Goal: Information Seeking & Learning: Learn about a topic

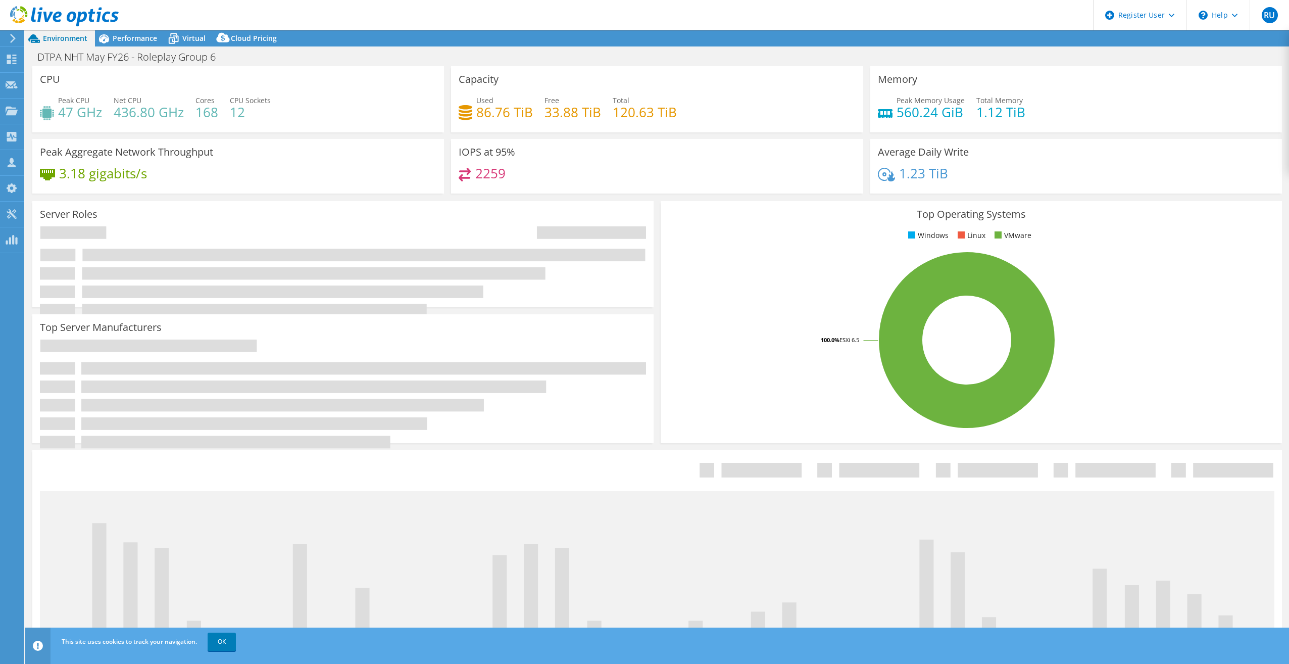
select select "USD"
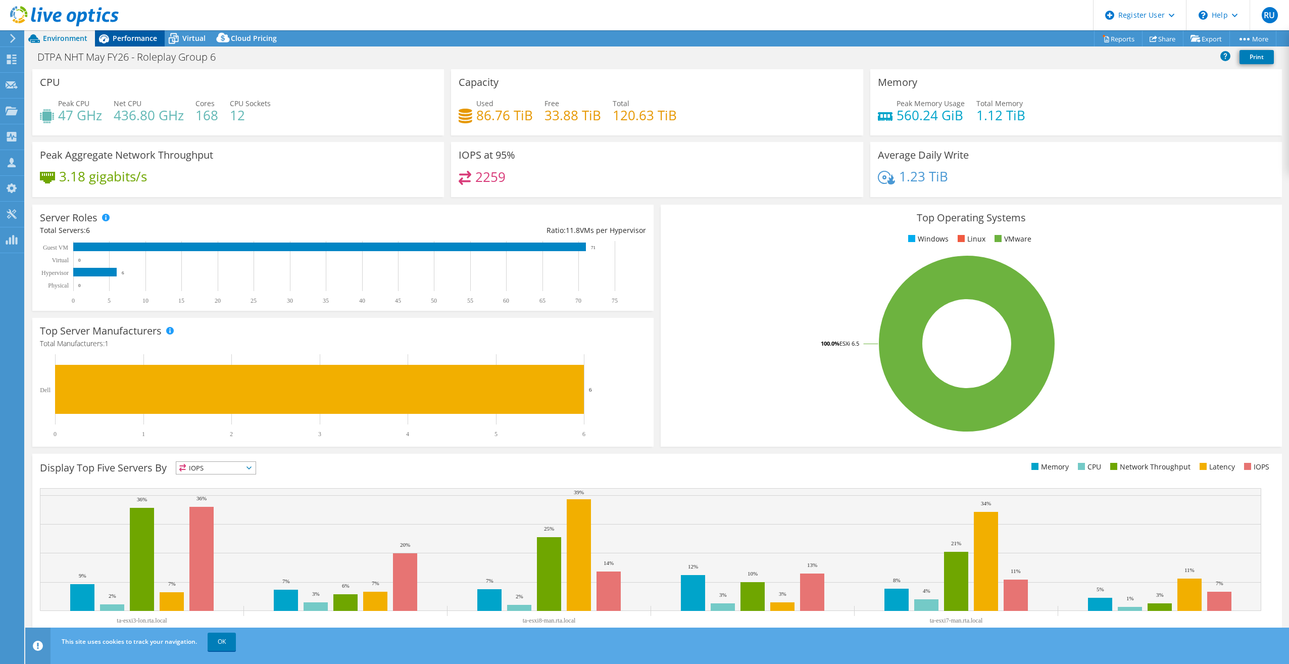
click at [123, 40] on span "Performance" at bounding box center [135, 38] width 44 height 10
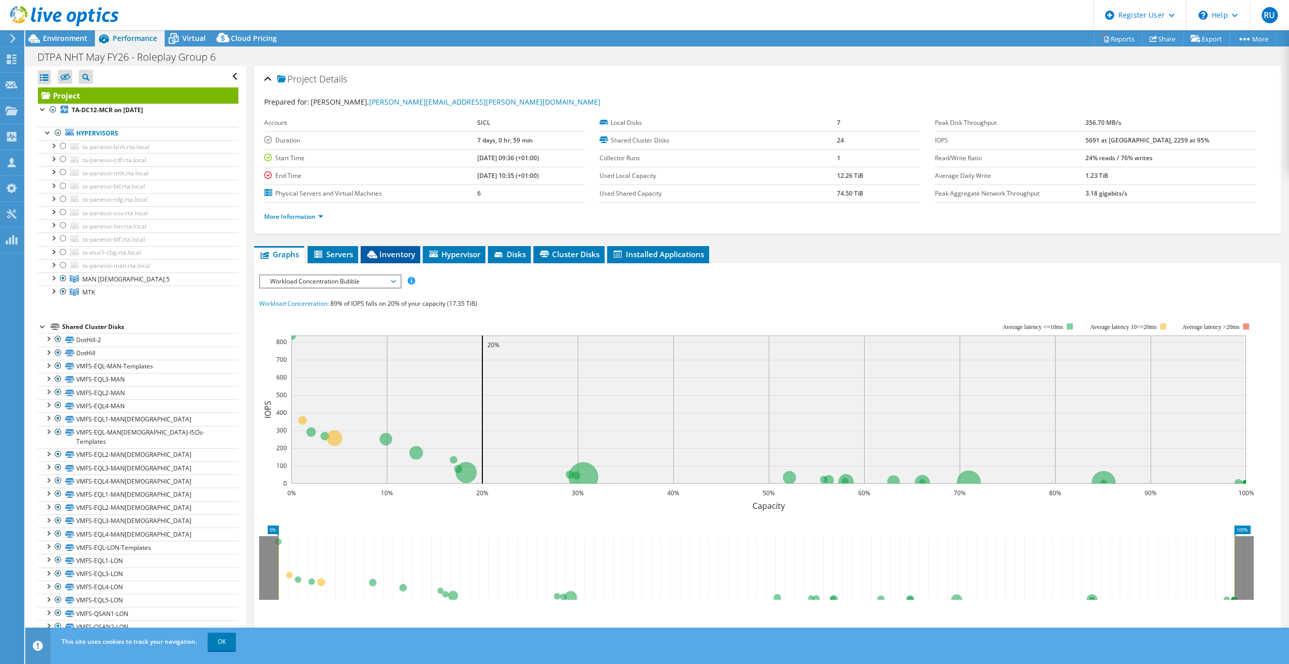
click at [390, 261] on li "Inventory" at bounding box center [391, 254] width 60 height 17
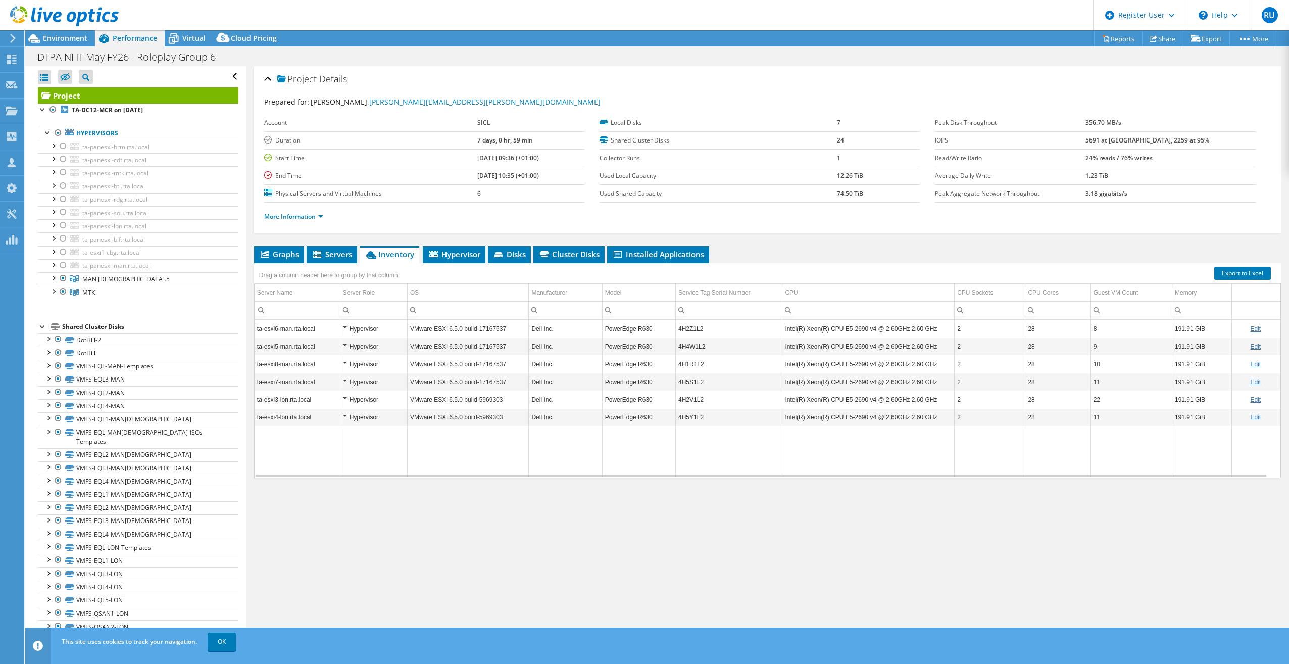
drag, startPoint x: 926, startPoint y: 477, endPoint x: 986, endPoint y: 477, distance: 60.1
click at [986, 477] on div "ta-esxi6-man.rta.local Hypervisor VMware ESXi 6.5.0 build-17167537 Dell Inc. Po…" at bounding box center [767, 398] width 1027 height 159
drag, startPoint x: 982, startPoint y: 477, endPoint x: 1034, endPoint y: 478, distance: 52.0
click at [1034, 478] on div "Graphs Servers Inventory Hypervisor Disks Cluster Disks Installed Applications …" at bounding box center [767, 372] width 1027 height 253
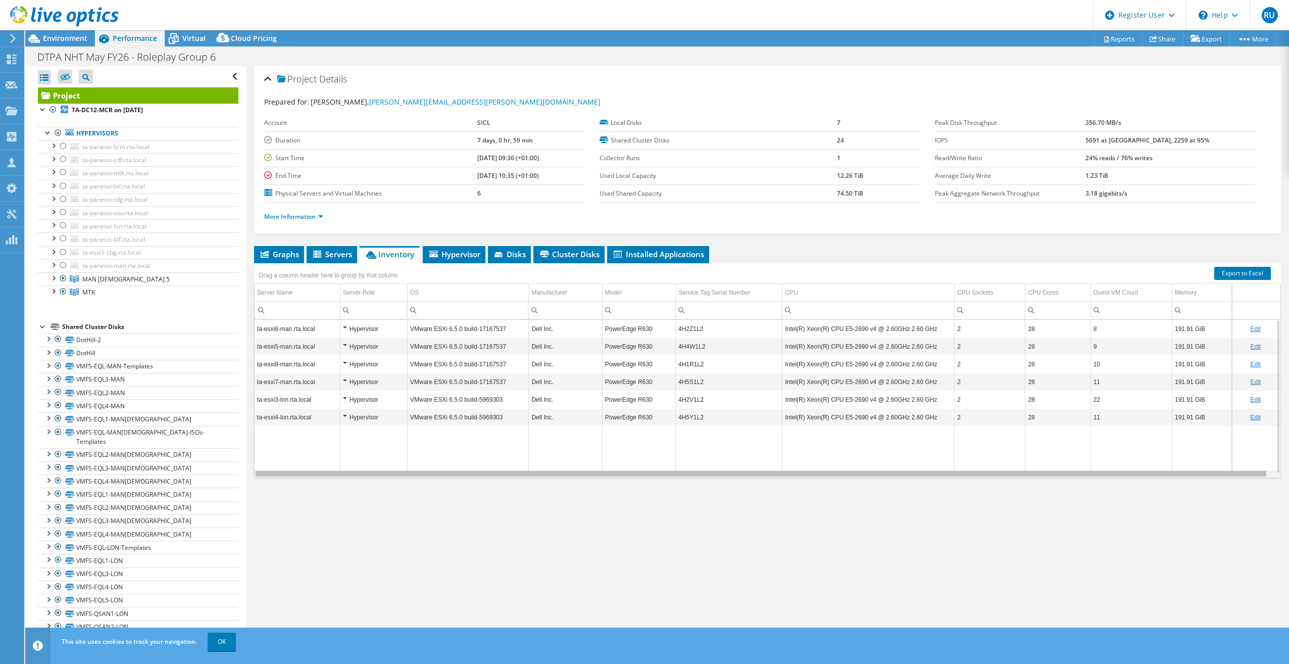
scroll to position [0, 6]
drag, startPoint x: 1011, startPoint y: 475, endPoint x: 1097, endPoint y: 479, distance: 87.0
click at [1097, 479] on body "RU Dell User Renato Ursulescu Renato.Ursulescu@dell.com Dell My Profile Log Out…" at bounding box center [644, 332] width 1289 height 664
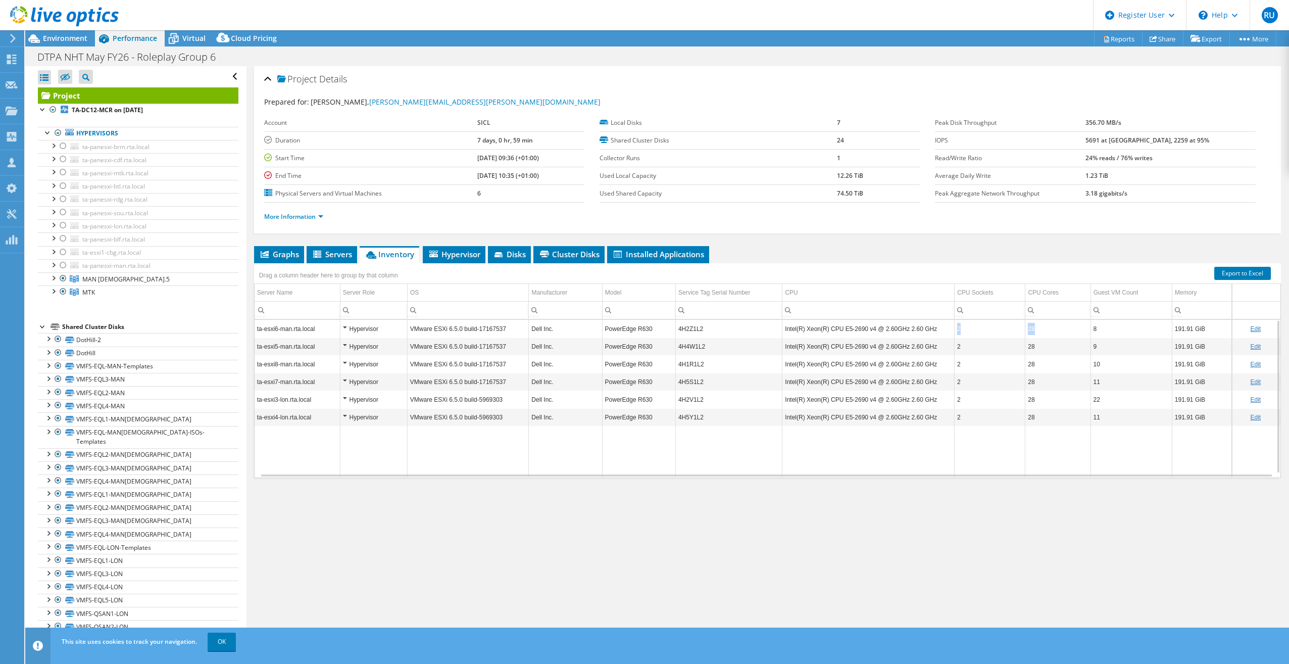
drag, startPoint x: 950, startPoint y: 333, endPoint x: 1030, endPoint y: 337, distance: 79.9
click at [1030, 337] on tr "ta-esxi6-man.rta.local Hypervisor VMware ESXi 6.5.0 build-17167537 Dell Inc. Po…" at bounding box center [768, 329] width 1026 height 18
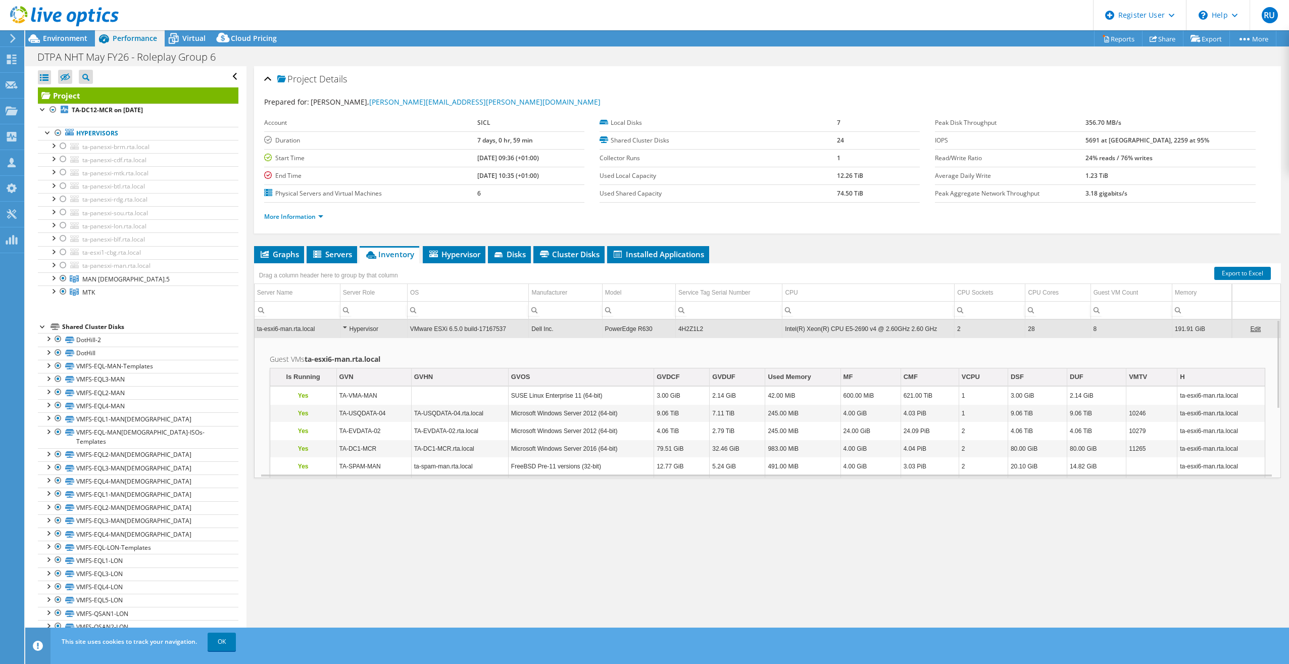
click at [746, 333] on td "4H2Z1L2" at bounding box center [728, 329] width 107 height 18
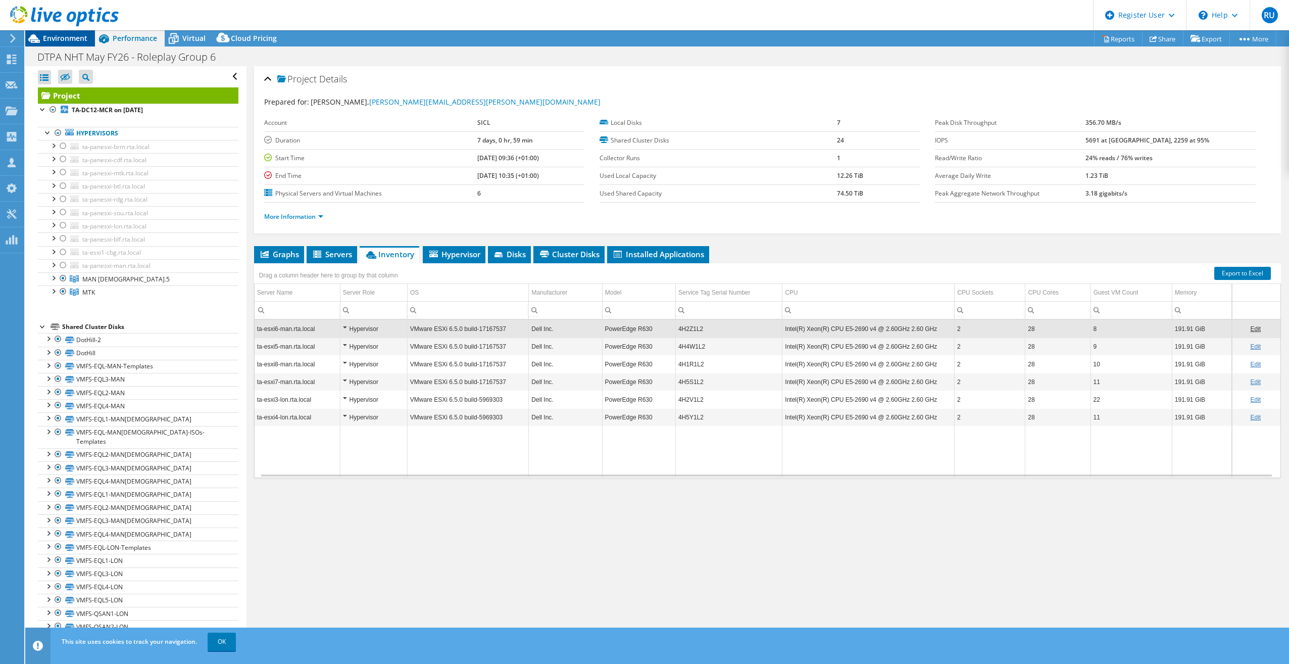
click at [75, 42] on span "Environment" at bounding box center [65, 38] width 44 height 10
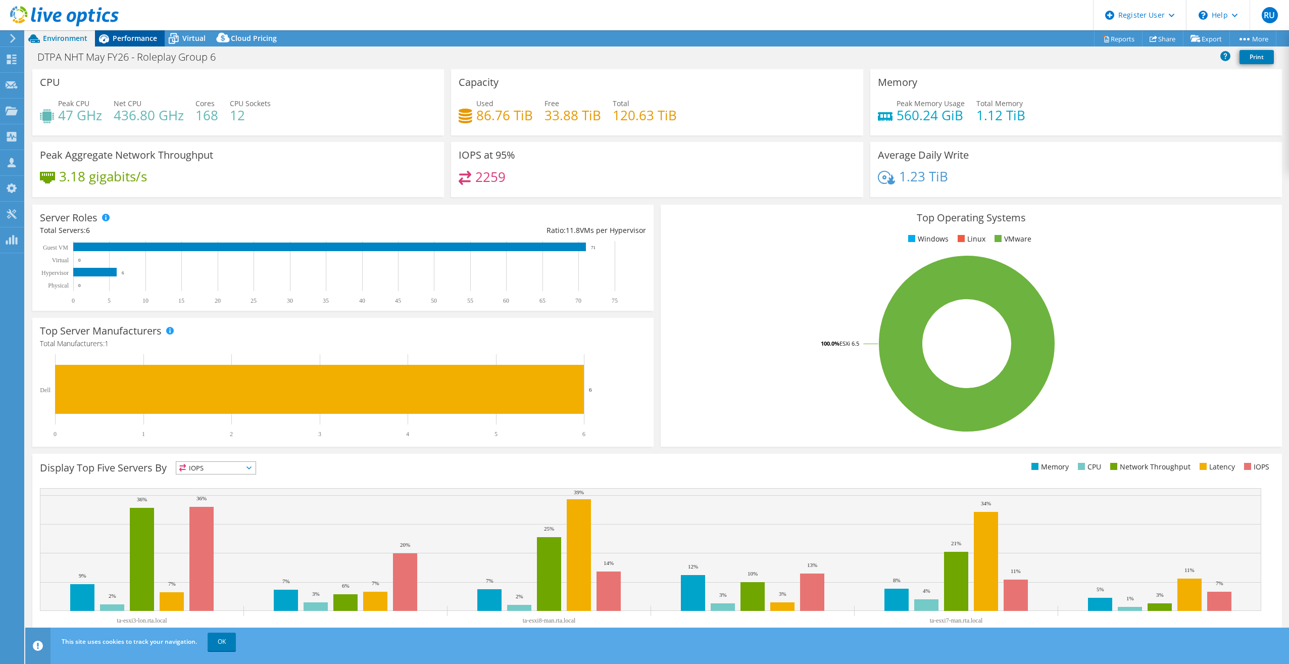
click at [118, 40] on span "Performance" at bounding box center [135, 38] width 44 height 10
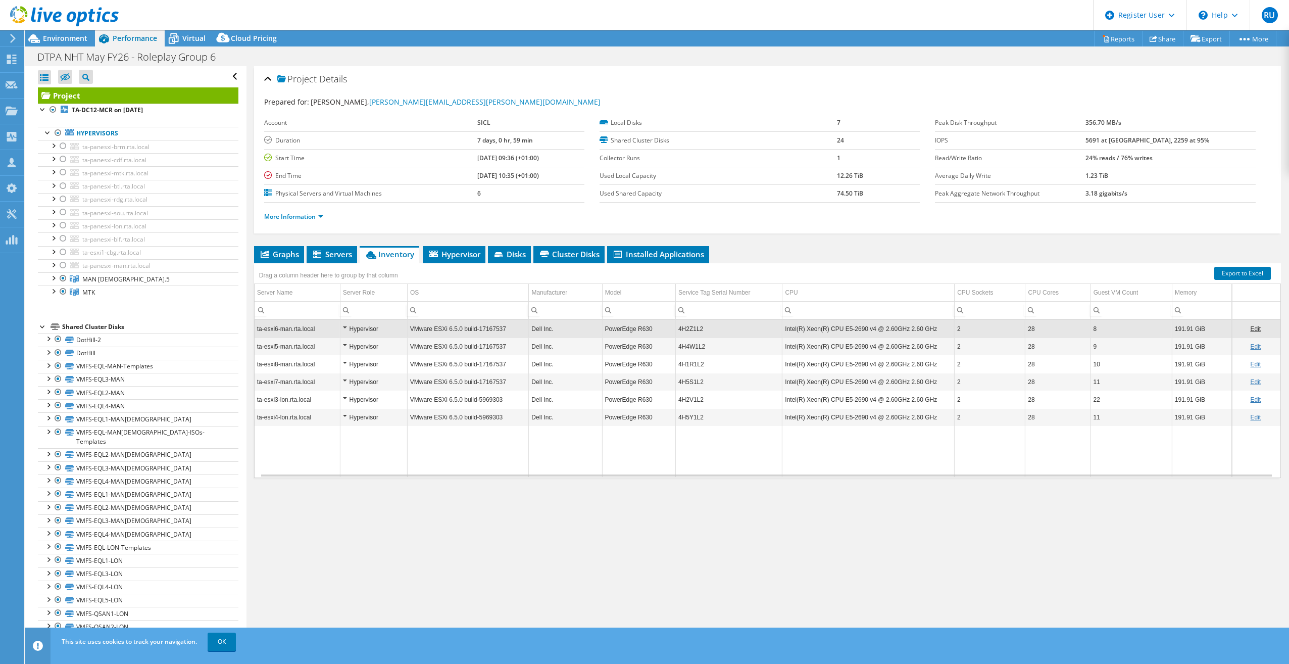
click at [56, 30] on div at bounding box center [59, 17] width 119 height 34
click at [54, 36] on span "Environment" at bounding box center [65, 38] width 44 height 10
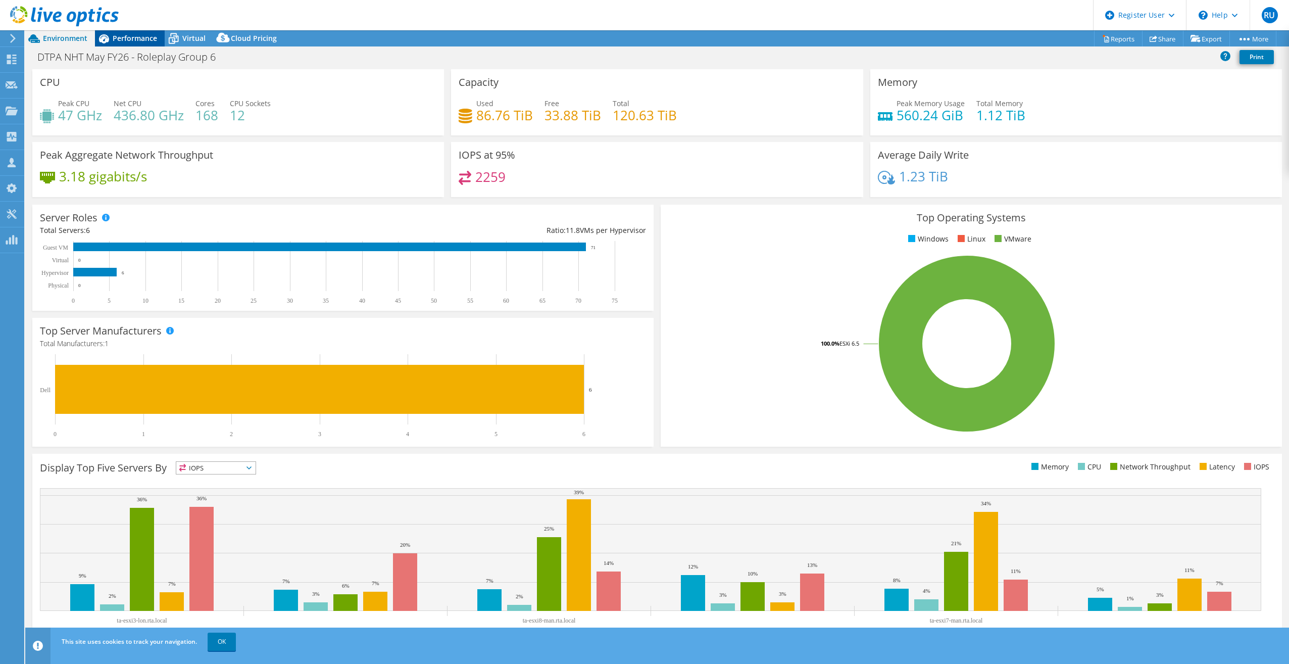
click at [123, 37] on span "Performance" at bounding box center [135, 38] width 44 height 10
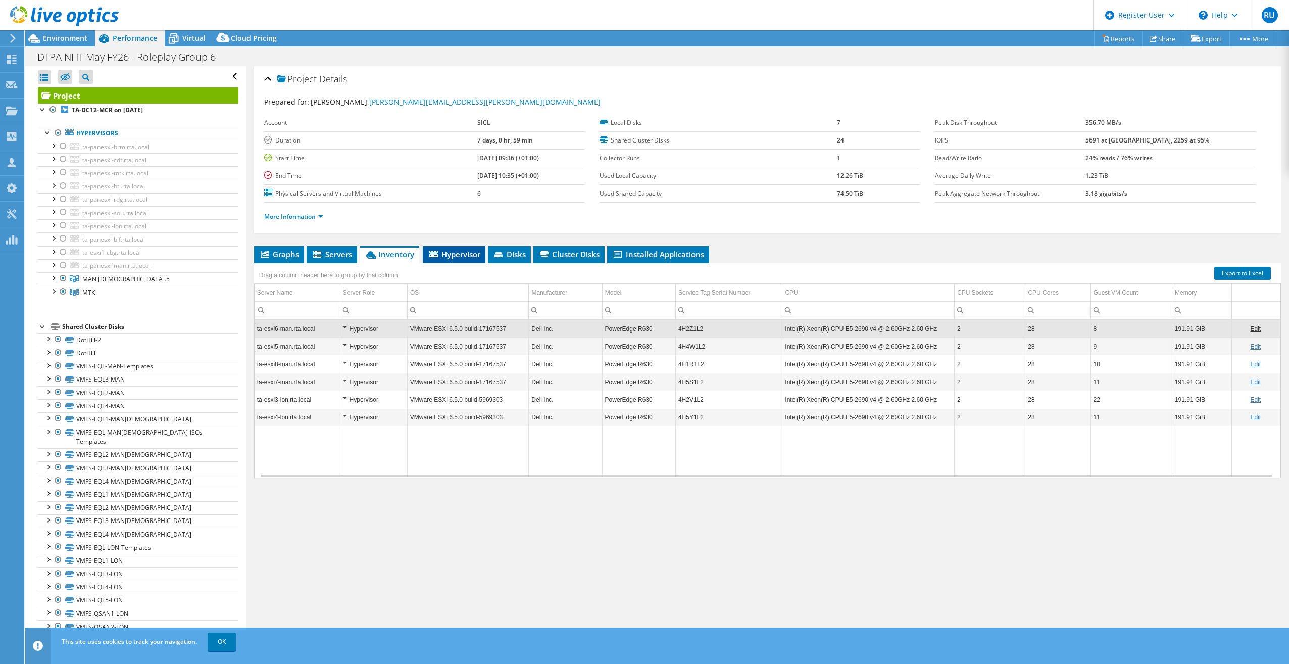
click at [473, 256] on span "Hypervisor" at bounding box center [454, 254] width 53 height 10
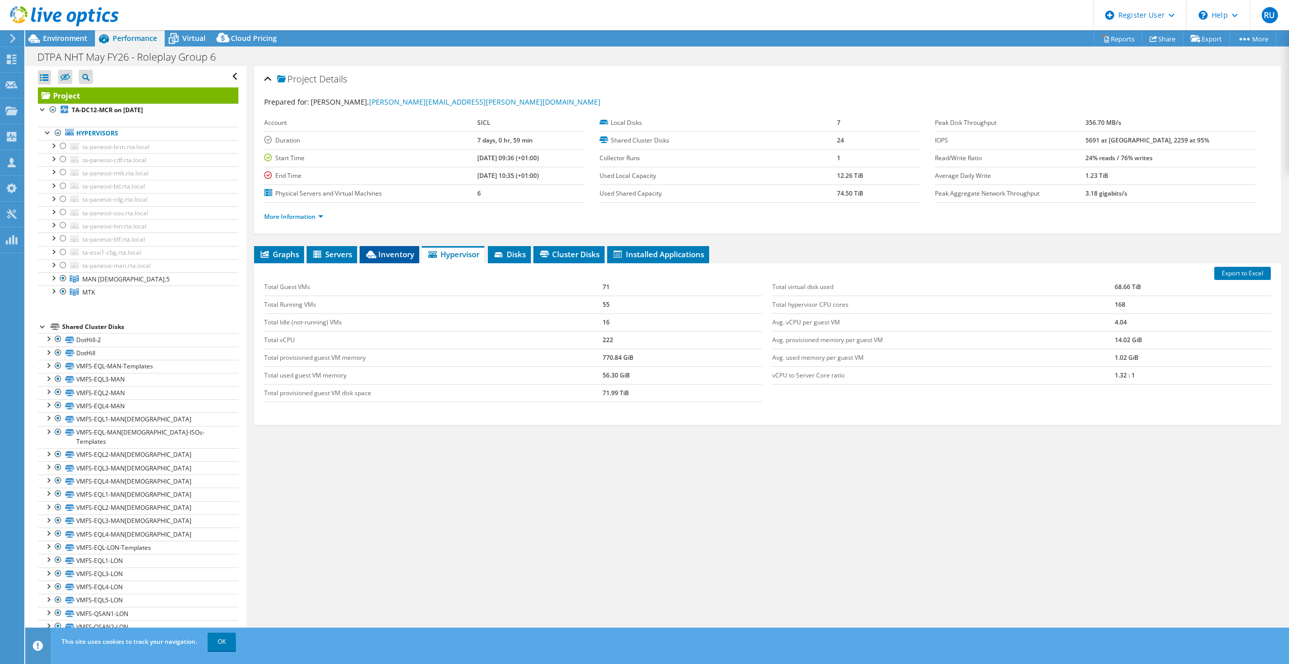
click at [391, 258] on span "Inventory" at bounding box center [389, 254] width 49 height 10
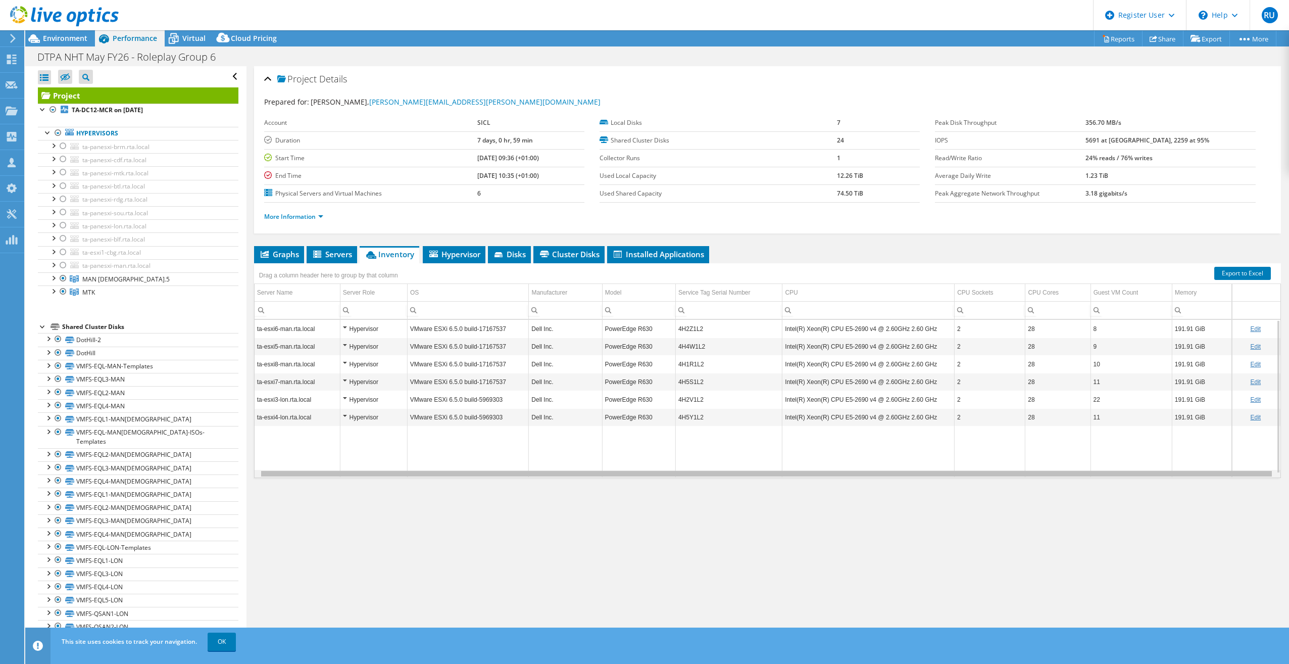
drag, startPoint x: 741, startPoint y: 475, endPoint x: 940, endPoint y: 477, distance: 199.0
click at [940, 477] on body "RU Dell User Renato Ursulescu Renato.Ursulescu@dell.com Dell My Profile Log Out…" at bounding box center [644, 332] width 1289 height 664
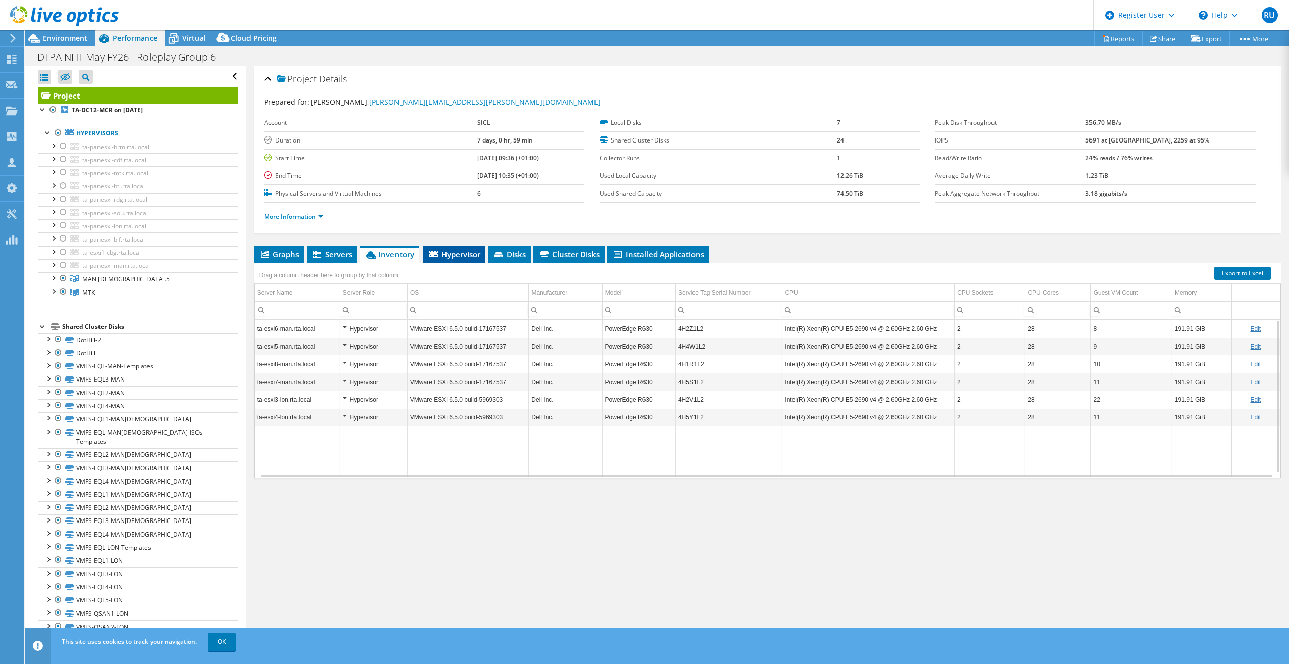
click at [439, 254] on span "Hypervisor" at bounding box center [454, 254] width 53 height 10
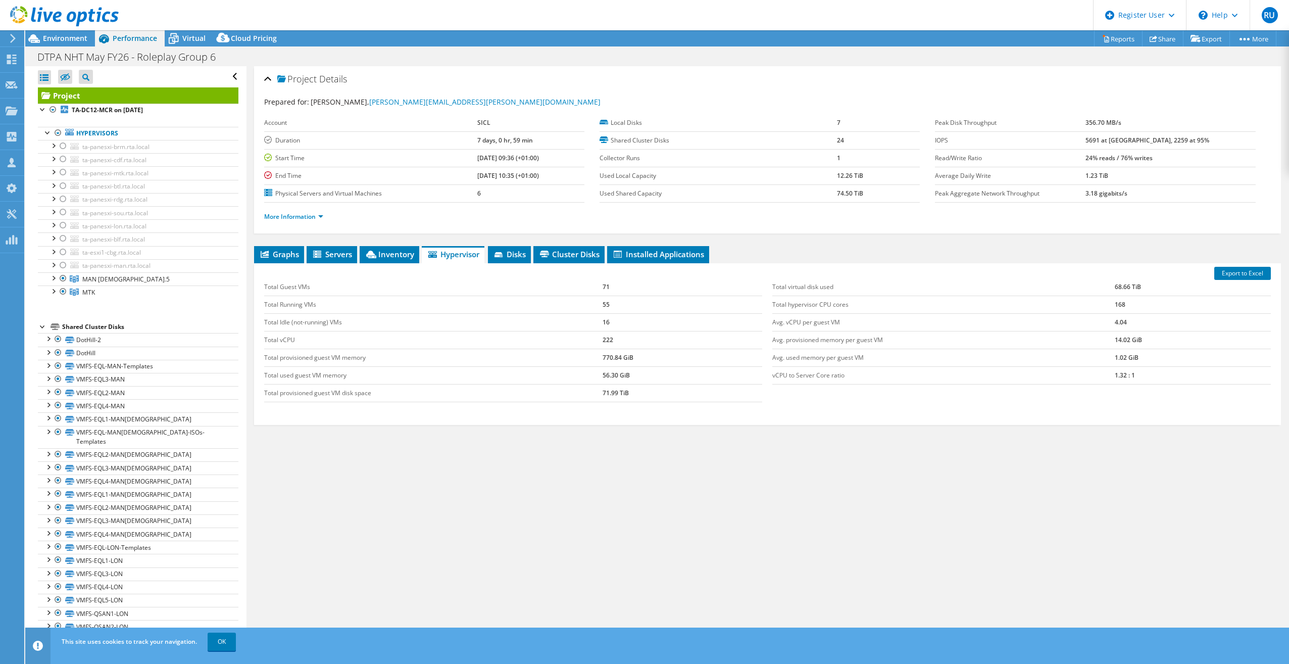
click at [67, 30] on div at bounding box center [59, 17] width 119 height 34
click at [67, 41] on span "Environment" at bounding box center [65, 38] width 44 height 10
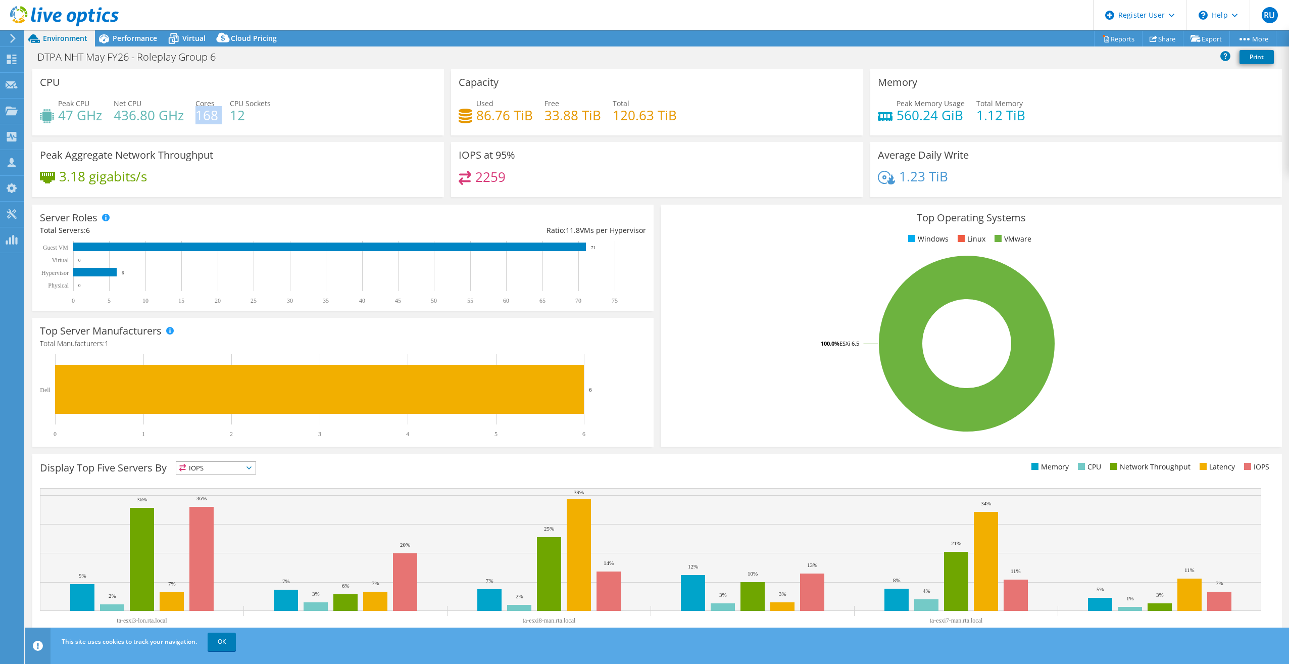
drag, startPoint x: 196, startPoint y: 113, endPoint x: 222, endPoint y: 117, distance: 25.6
click at [222, 117] on div "Peak CPU 47 GHz Net CPU 436.80 GHz Cores 168 CPU Sockets 12" at bounding box center [238, 114] width 396 height 33
drag, startPoint x: 221, startPoint y: 117, endPoint x: 205, endPoint y: 117, distance: 16.7
click at [205, 116] on h4 "168" at bounding box center [206, 115] width 23 height 11
drag, startPoint x: 197, startPoint y: 116, endPoint x: 221, endPoint y: 117, distance: 24.3
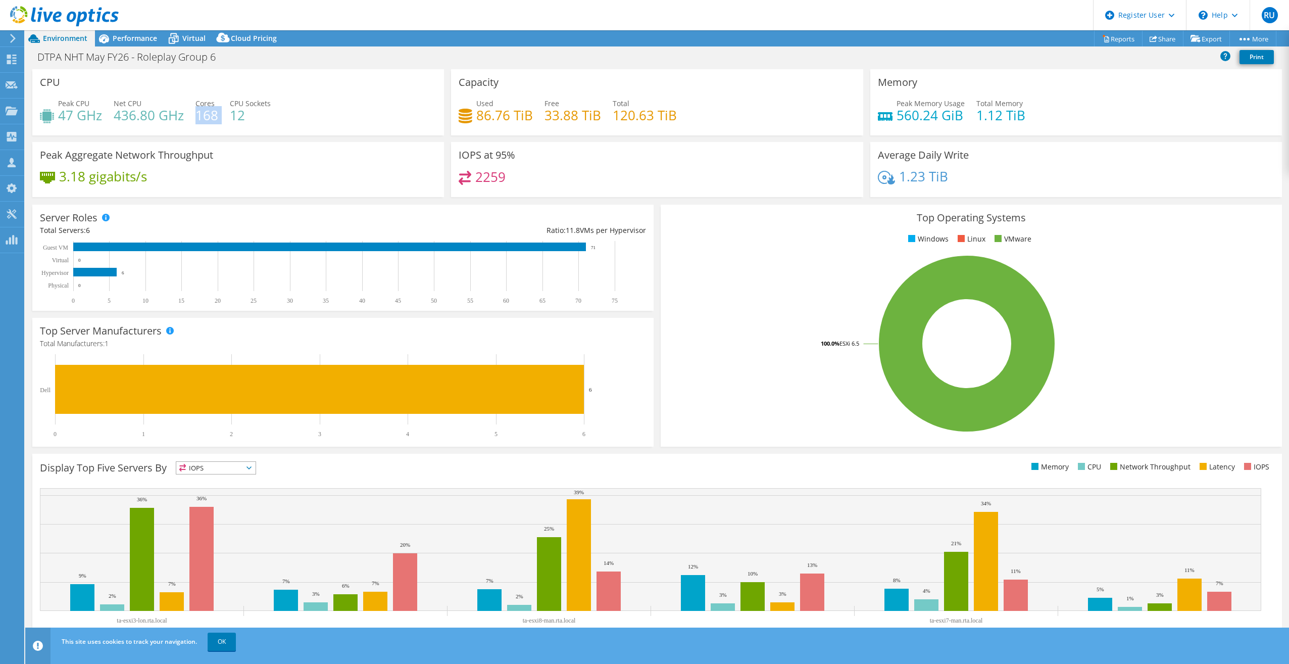
click at [221, 117] on div "Peak CPU 47 GHz Net CPU 436.80 GHz Cores 168 CPU Sockets 12" at bounding box center [238, 114] width 396 height 33
drag, startPoint x: 221, startPoint y: 117, endPoint x: 199, endPoint y: 118, distance: 22.2
click at [199, 118] on h4 "168" at bounding box center [206, 115] width 23 height 11
click at [122, 31] on div "Performance" at bounding box center [130, 38] width 70 height 16
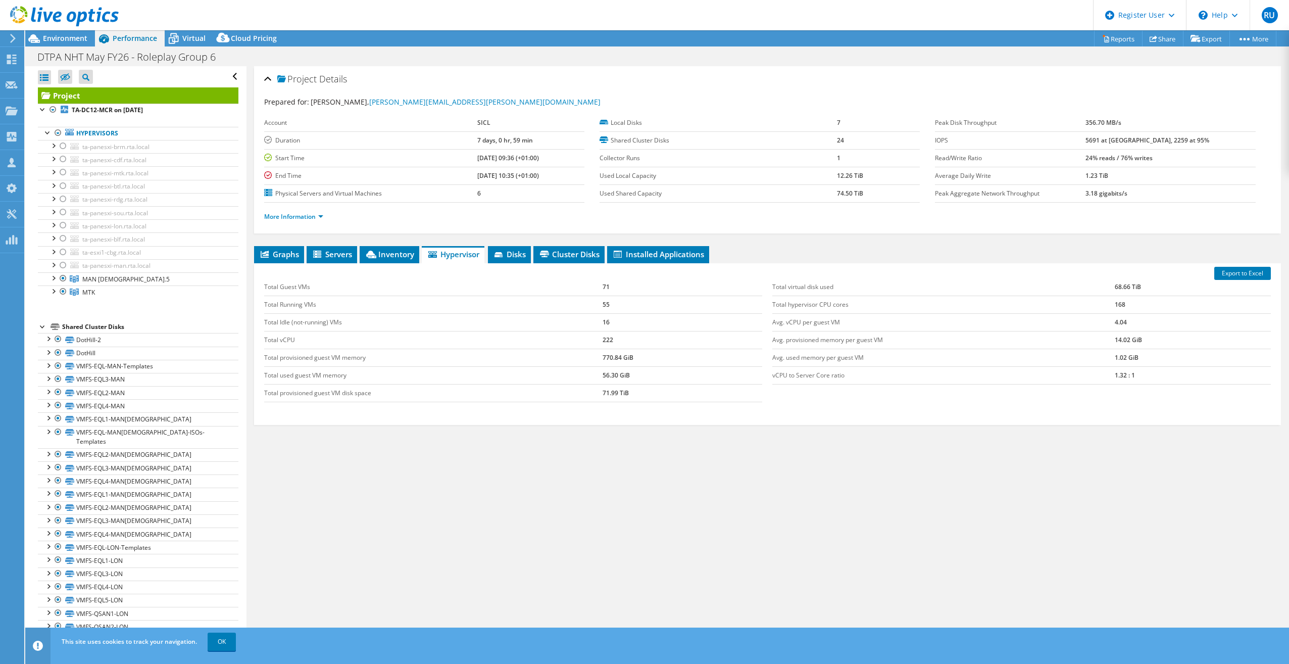
drag, startPoint x: 606, startPoint y: 285, endPoint x: 625, endPoint y: 288, distance: 19.4
click at [625, 288] on td "71" at bounding box center [683, 287] width 160 height 18
drag, startPoint x: 604, startPoint y: 287, endPoint x: 575, endPoint y: 287, distance: 28.8
click at [575, 287] on tr "Total Guest VMs 71" at bounding box center [513, 287] width 498 height 18
drag, startPoint x: 575, startPoint y: 287, endPoint x: 562, endPoint y: 295, distance: 15.4
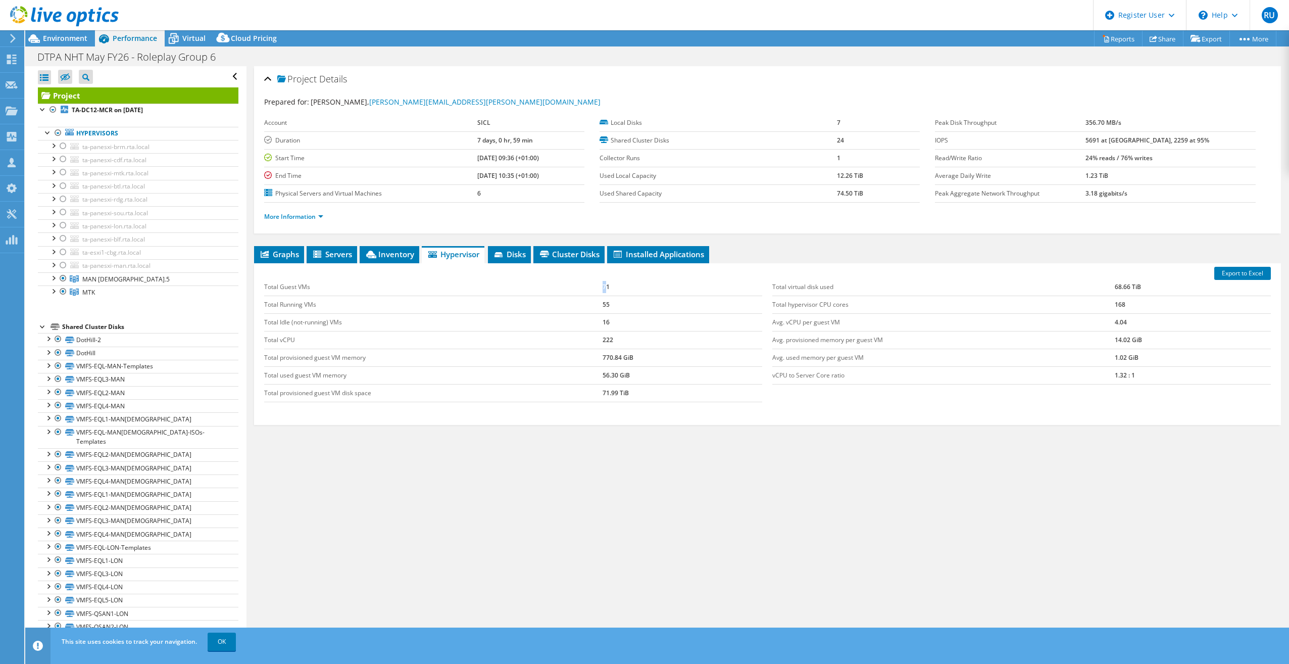
click at [562, 295] on td "Total Guest VMs" at bounding box center [433, 287] width 338 height 18
drag, startPoint x: 260, startPoint y: 340, endPoint x: 382, endPoint y: 341, distance: 122.2
click at [382, 341] on div "Total Guest VMs 71 Total Running VMs 55 Total Idle (not-running) VMs 16 Total v…" at bounding box center [513, 340] width 509 height 144
drag, startPoint x: 382, startPoint y: 341, endPoint x: 415, endPoint y: 345, distance: 33.5
click at [415, 345] on td "Total vCPU" at bounding box center [433, 340] width 338 height 18
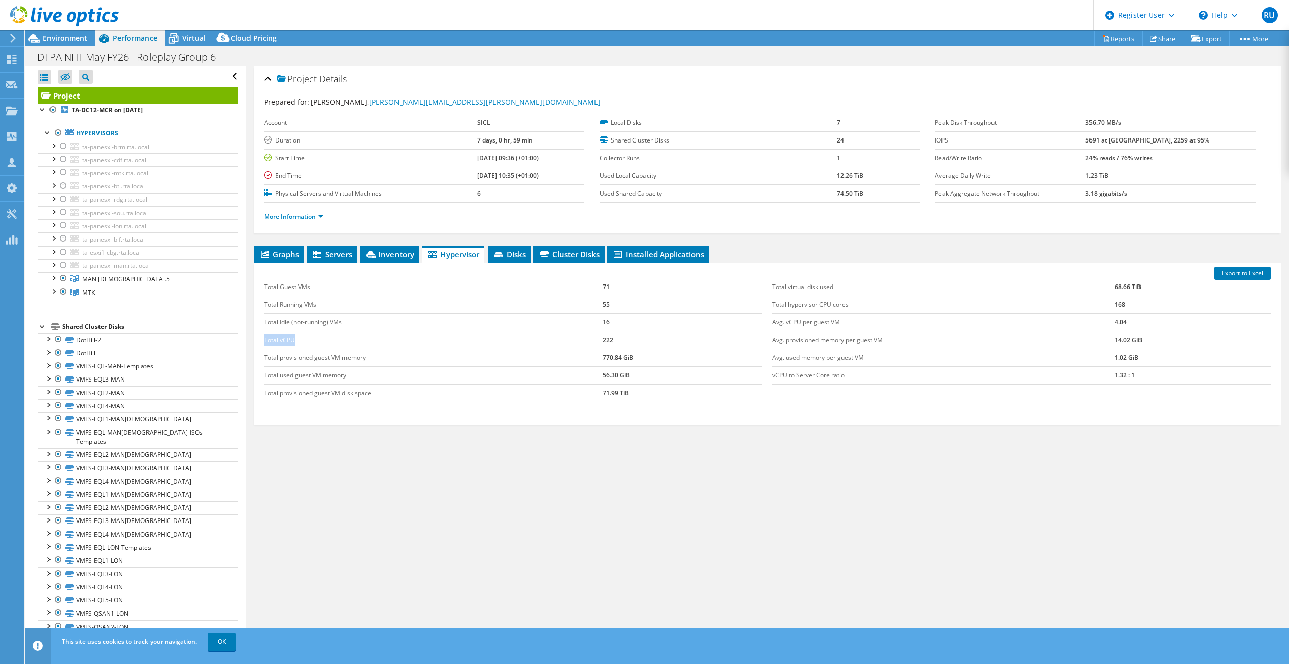
drag, startPoint x: 268, startPoint y: 339, endPoint x: 361, endPoint y: 341, distance: 93.0
click at [361, 341] on td "Total vCPU" at bounding box center [433, 340] width 338 height 18
click at [363, 344] on td "Total vCPU" at bounding box center [433, 340] width 338 height 18
click at [60, 36] on span "Environment" at bounding box center [65, 38] width 44 height 10
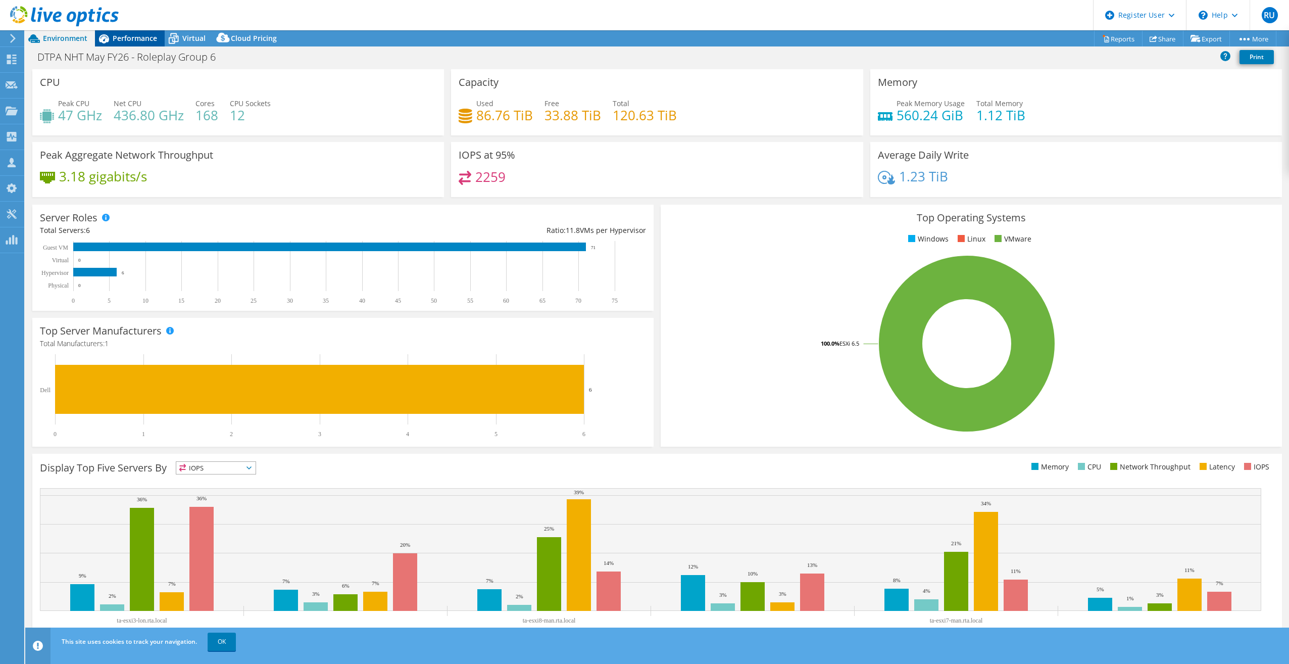
click at [148, 41] on span "Performance" at bounding box center [135, 38] width 44 height 10
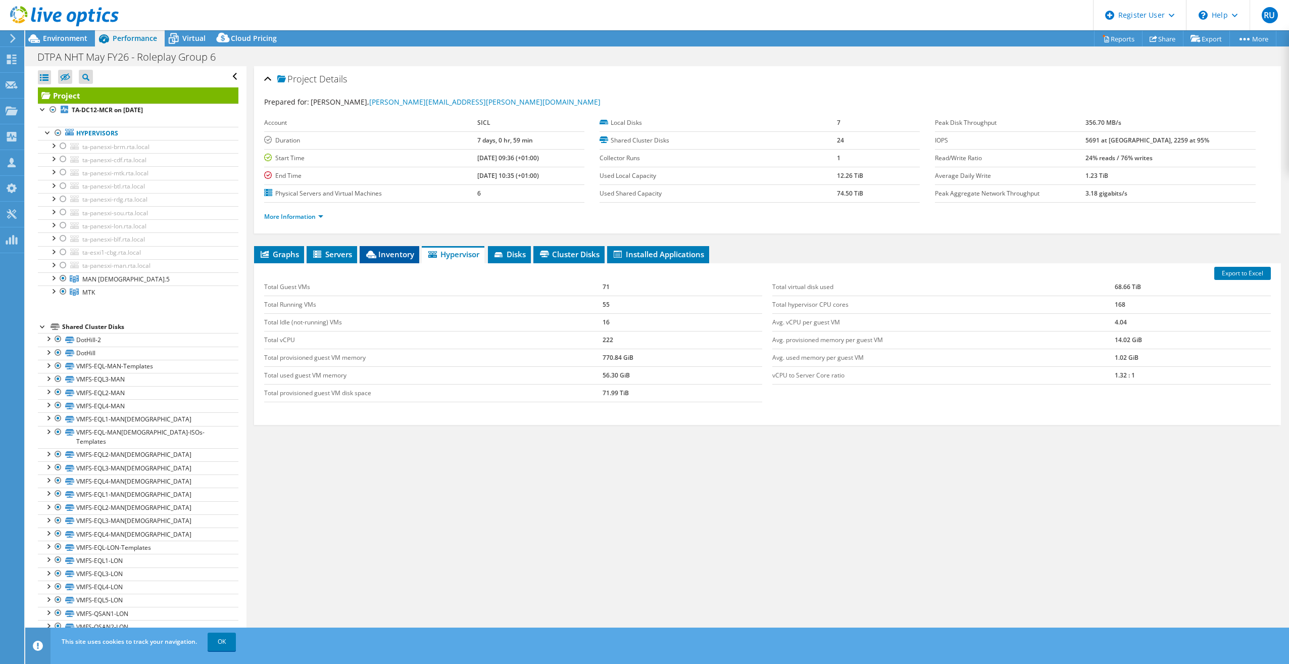
click at [375, 254] on icon at bounding box center [371, 255] width 10 height 8
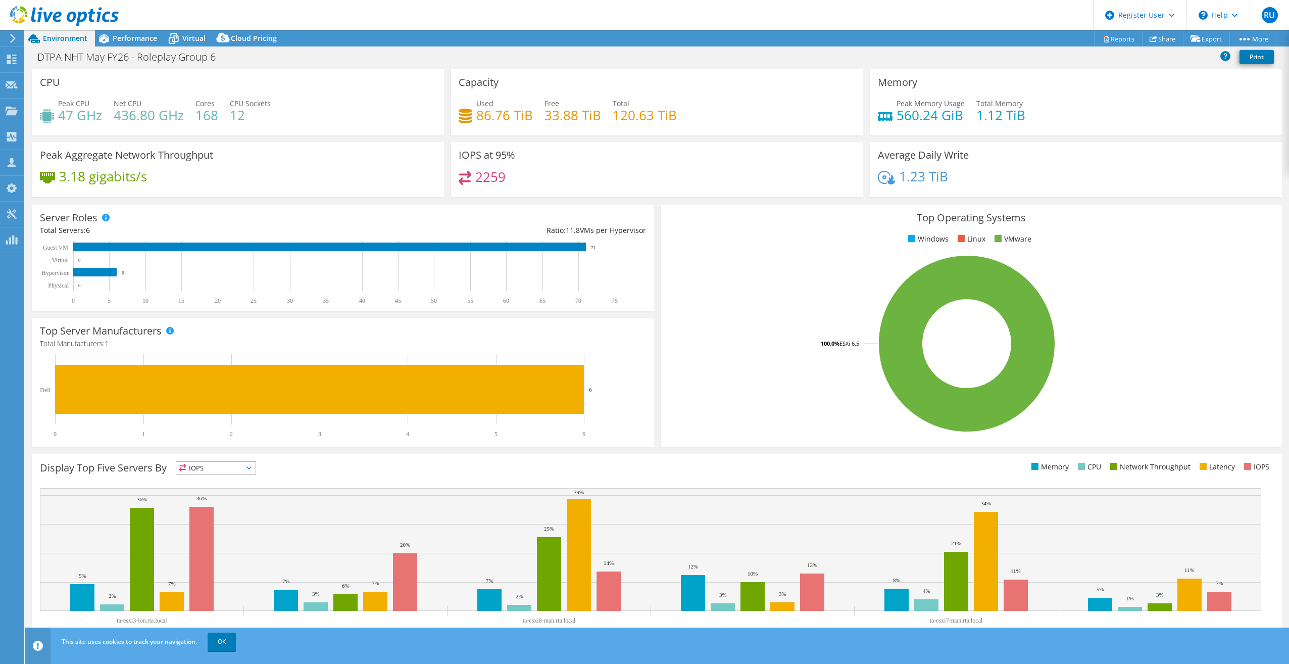
select select "USD"
